Goal: Task Accomplishment & Management: Use online tool/utility

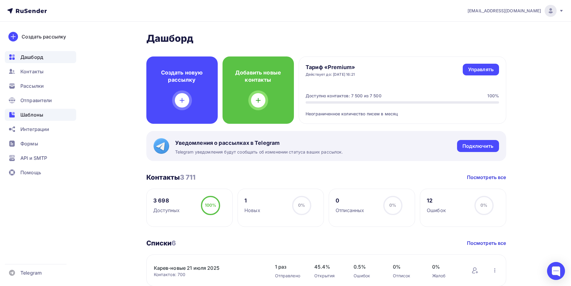
click at [26, 114] on span "Шаблоны" at bounding box center [31, 114] width 23 height 7
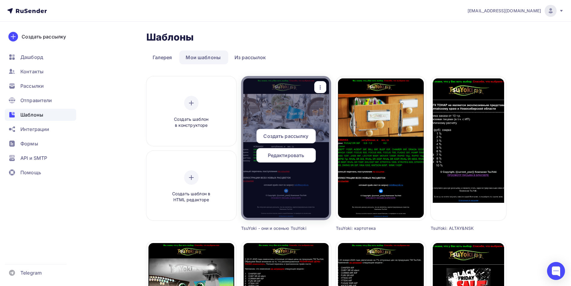
click at [287, 156] on span "Редактировать" at bounding box center [286, 154] width 37 height 7
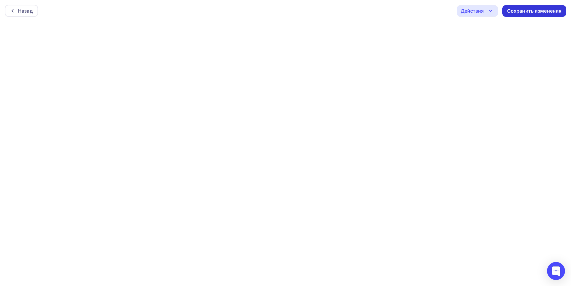
click at [531, 11] on div "Сохранить изменения" at bounding box center [534, 10] width 55 height 7
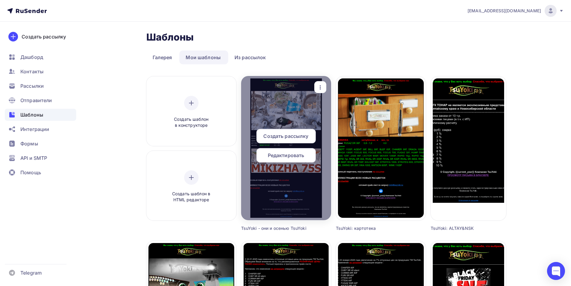
click at [295, 156] on span "Редактировать" at bounding box center [286, 154] width 37 height 7
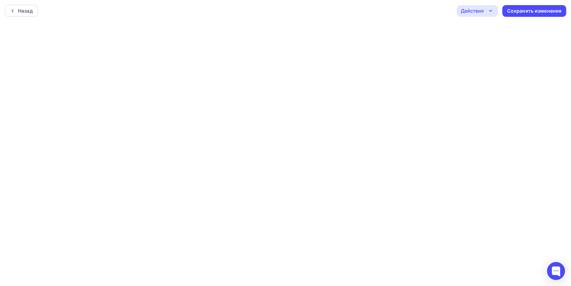
scroll to position [1, 0]
click at [543, 12] on div "Сохранить изменения" at bounding box center [534, 9] width 55 height 7
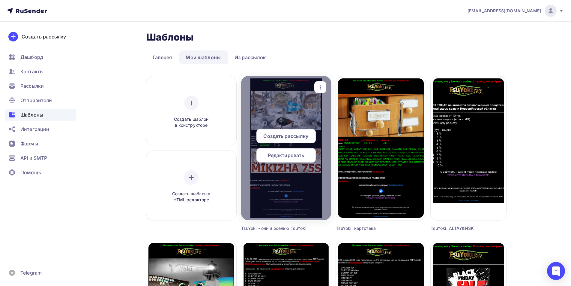
click at [293, 156] on span "Редактировать" at bounding box center [286, 154] width 37 height 7
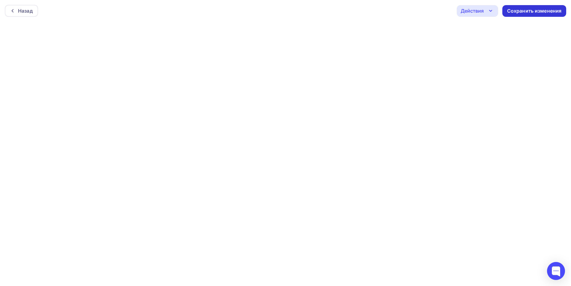
click at [520, 11] on div "Сохранить изменения" at bounding box center [534, 10] width 55 height 7
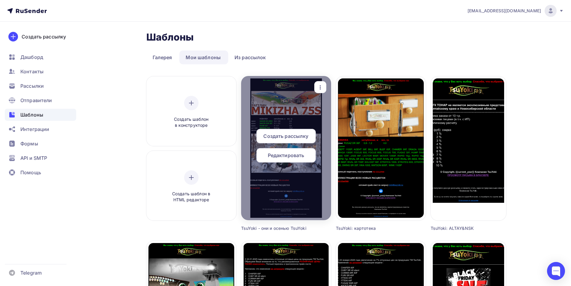
click at [291, 156] on span "Редактировать" at bounding box center [286, 154] width 37 height 7
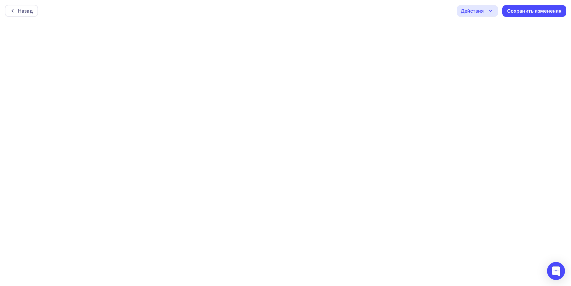
click at [491, 13] on icon "button" at bounding box center [490, 10] width 7 height 7
click at [491, 25] on div "Отправить тестовое письмо" at bounding box center [509, 28] width 69 height 7
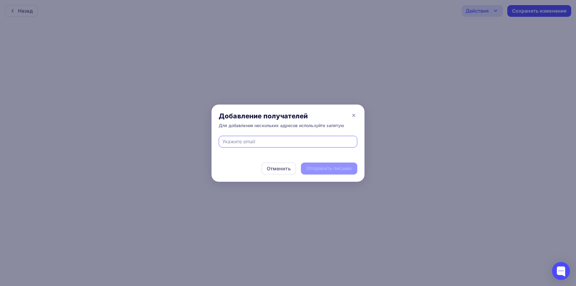
type input "[EMAIL_ADDRESS][DOMAIN_NAME]"
click at [314, 169] on div "Отправить письмо" at bounding box center [329, 168] width 46 height 7
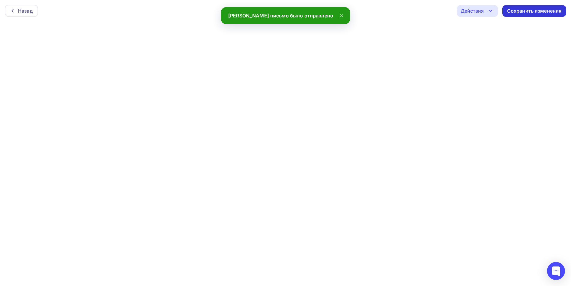
click at [534, 9] on div "Сохранить изменения" at bounding box center [534, 10] width 55 height 7
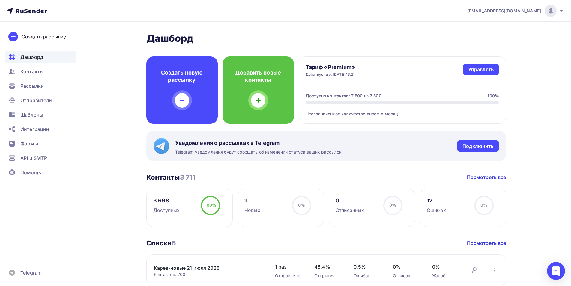
drag, startPoint x: 26, startPoint y: 113, endPoint x: 247, endPoint y: 124, distance: 221.1
click at [26, 113] on span "Шаблоны" at bounding box center [31, 114] width 23 height 7
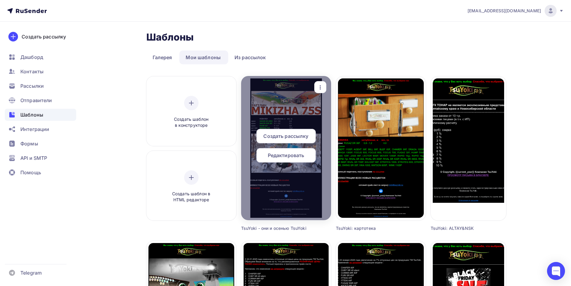
click at [284, 155] on span "Редактировать" at bounding box center [286, 154] width 37 height 7
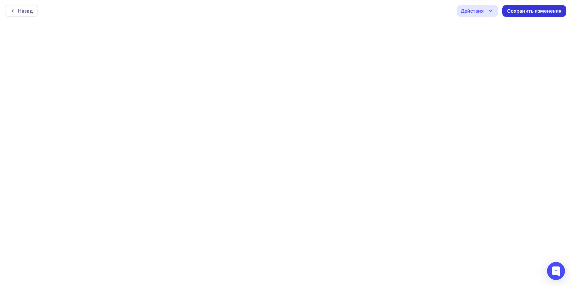
click at [523, 13] on div "Сохранить изменения" at bounding box center [534, 10] width 55 height 7
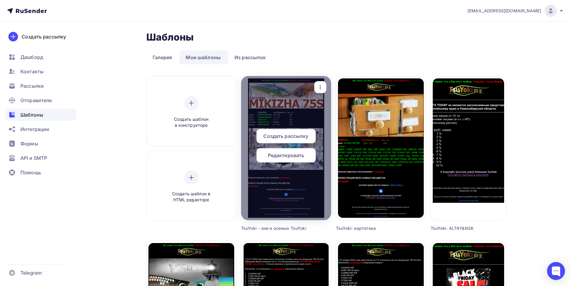
click at [291, 154] on span "Редактировать" at bounding box center [286, 154] width 37 height 7
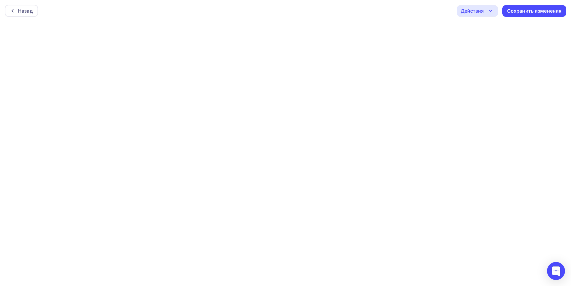
click at [490, 12] on icon "button" at bounding box center [490, 10] width 7 height 7
click at [490, 28] on div "Отправить тестовое письмо" at bounding box center [509, 28] width 69 height 7
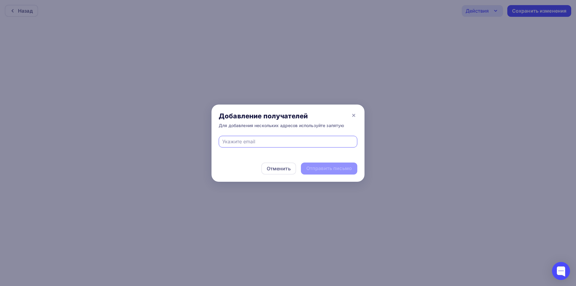
type input "[EMAIL_ADDRESS][DOMAIN_NAME]"
click at [321, 170] on div "Отправить письмо" at bounding box center [329, 168] width 46 height 7
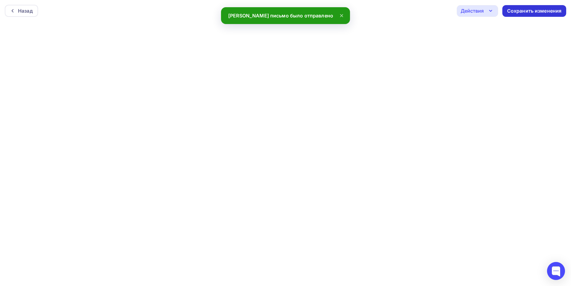
click at [524, 11] on div "Сохранить изменения" at bounding box center [534, 10] width 55 height 7
